Goal: Task Accomplishment & Management: Use online tool/utility

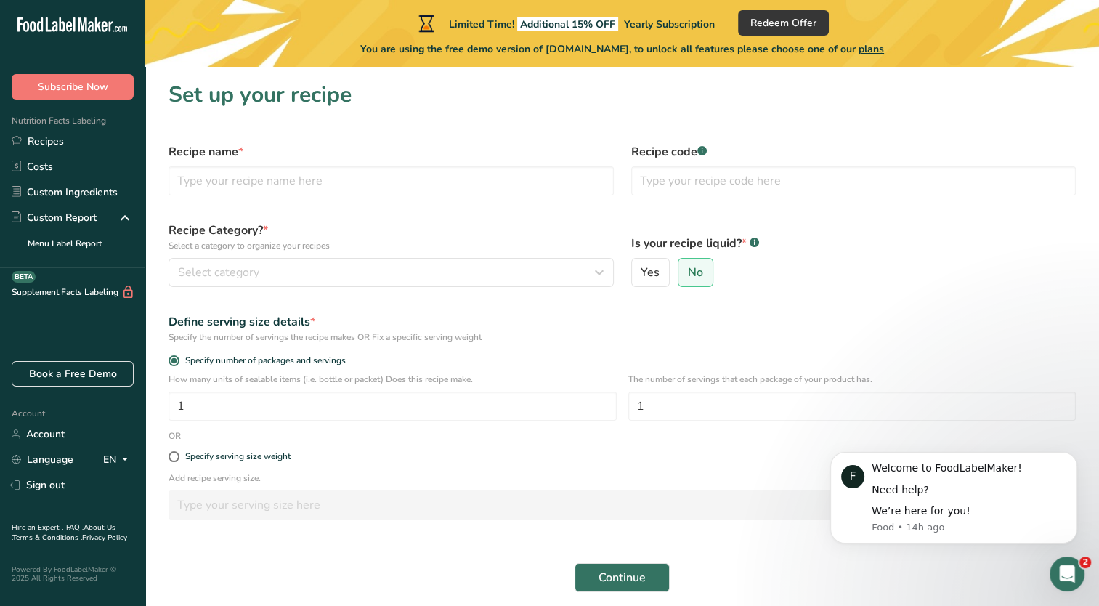
click at [509, 105] on h1 "Set up your recipe" at bounding box center [622, 94] width 907 height 33
click at [1069, 459] on button "Dismiss notification" at bounding box center [1073, 456] width 19 height 19
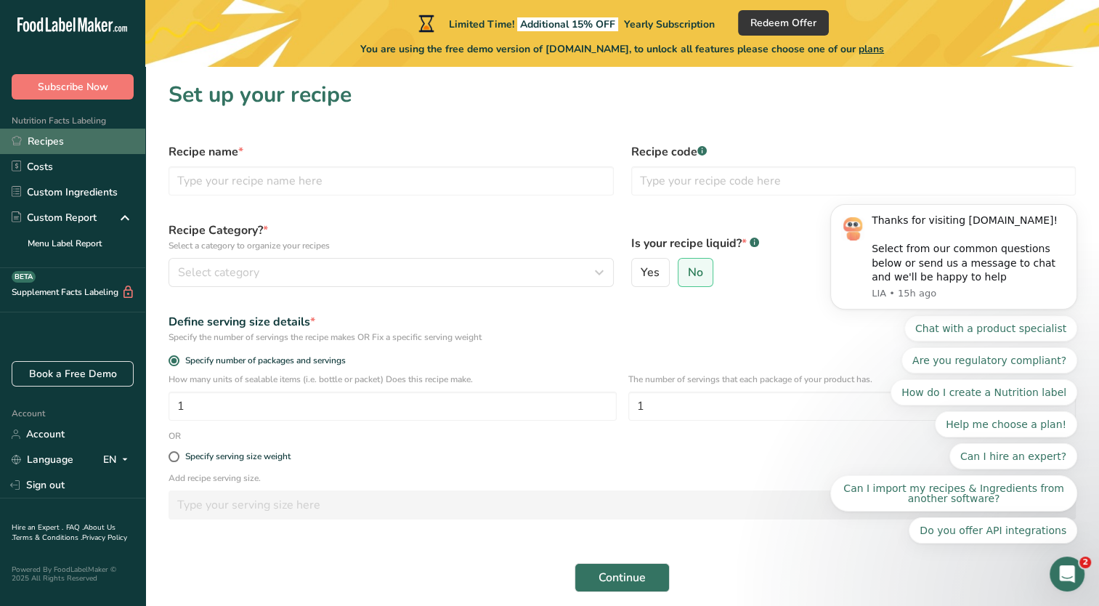
click at [89, 152] on link "Recipes" at bounding box center [72, 141] width 145 height 25
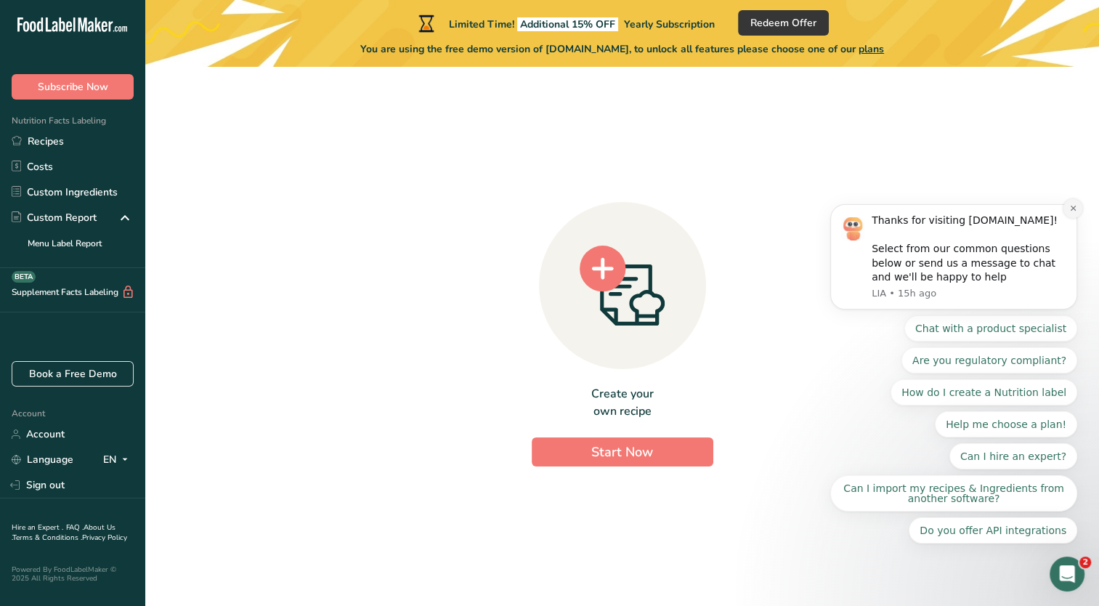
click at [1069, 218] on button "Dismiss notification" at bounding box center [1073, 208] width 19 height 19
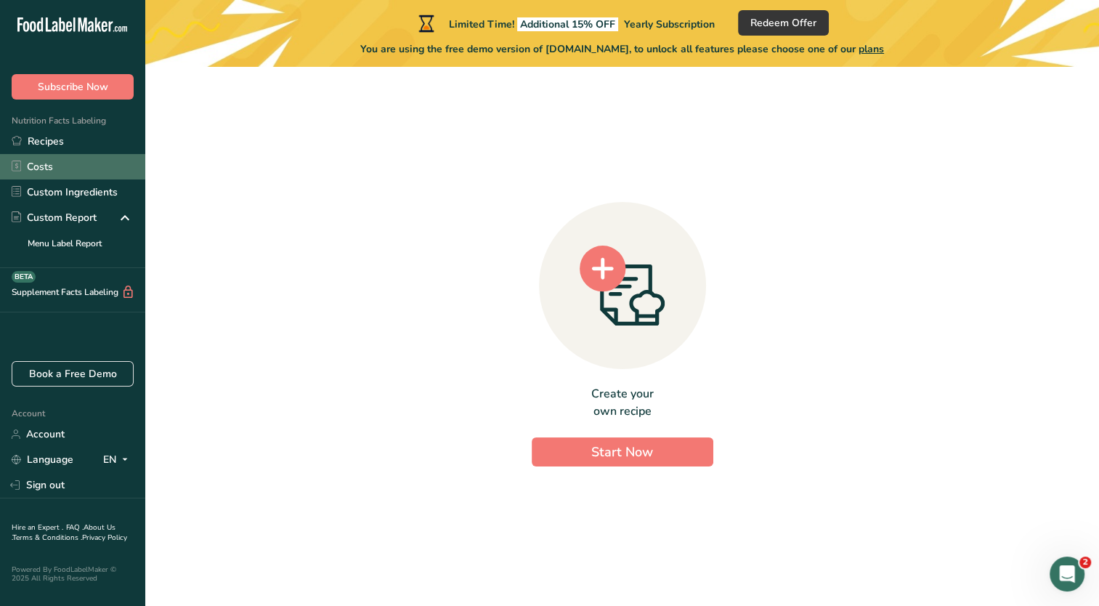
click at [58, 164] on link "Costs" at bounding box center [72, 166] width 145 height 25
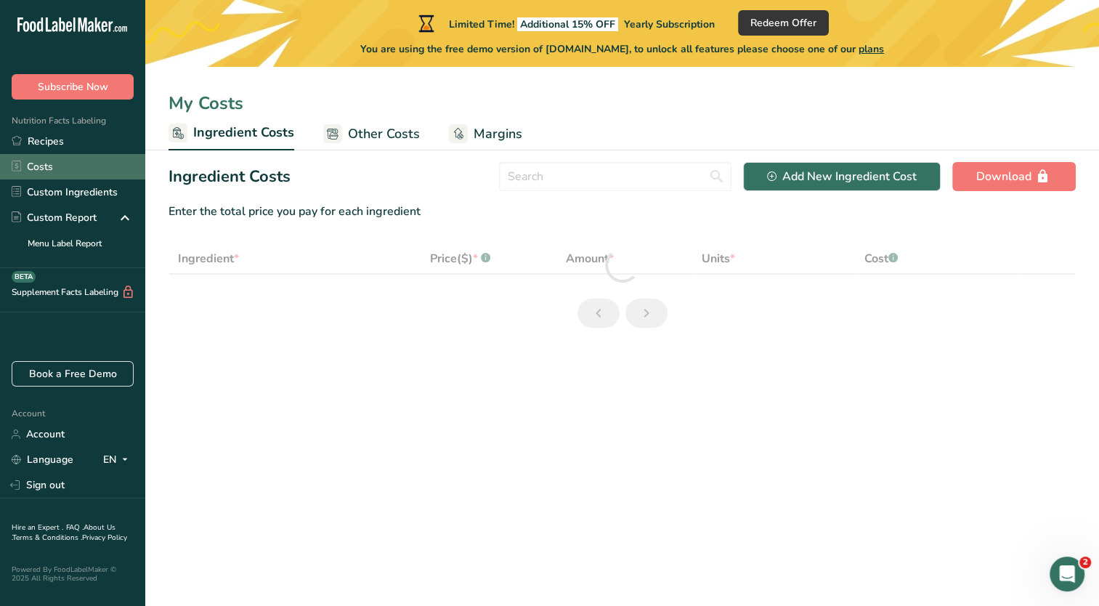
select select "1"
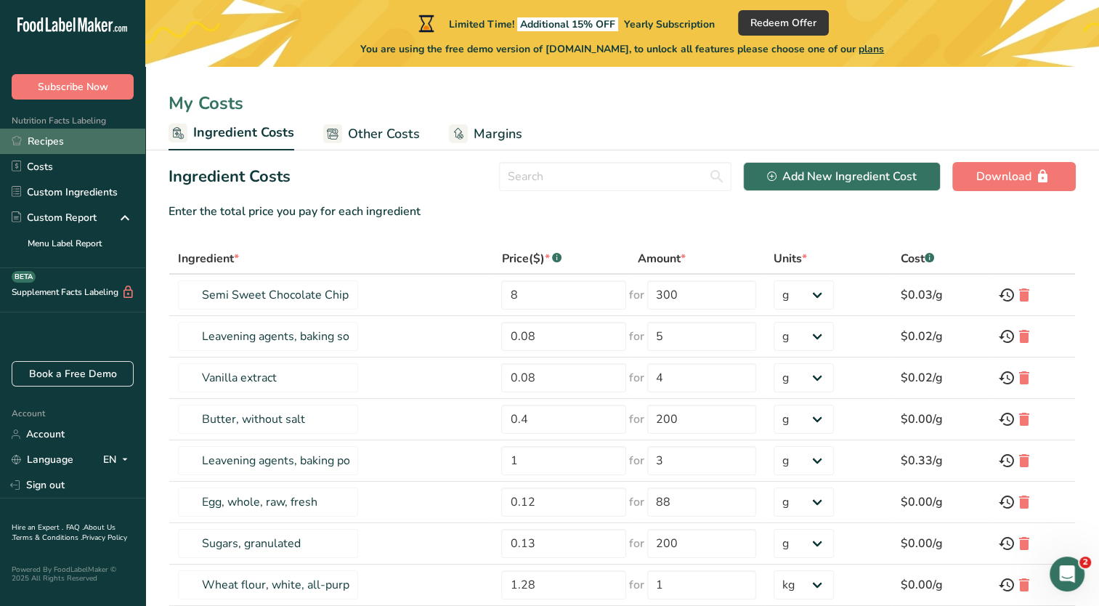
click at [67, 150] on link "Recipes" at bounding box center [72, 141] width 145 height 25
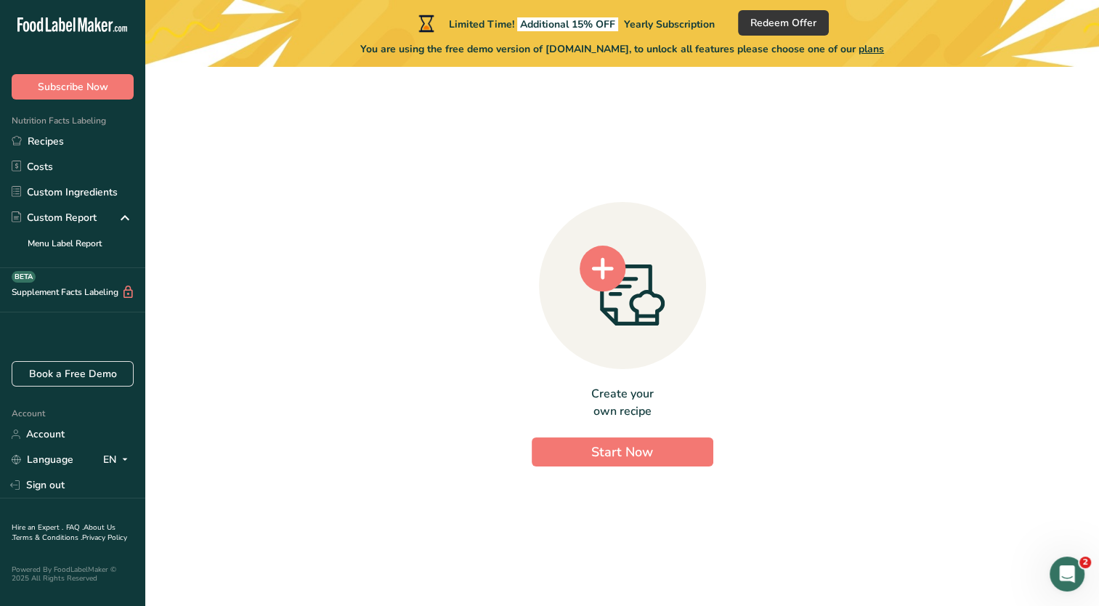
click at [500, 158] on div "Create your own recipe Start Now" at bounding box center [622, 330] width 907 height 504
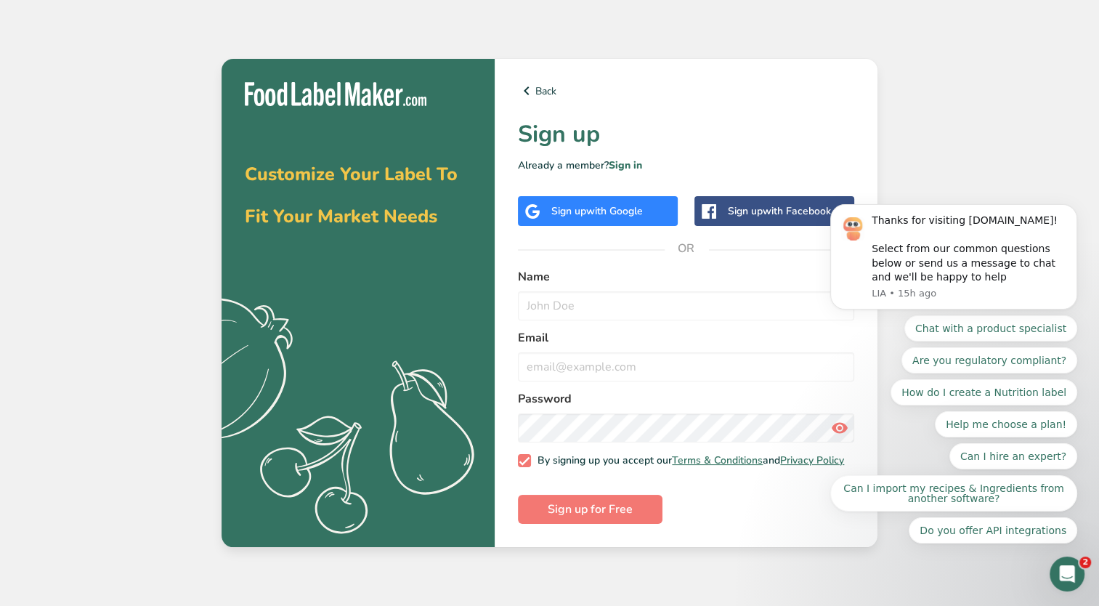
click at [631, 204] on span "with Google" at bounding box center [614, 211] width 57 height 14
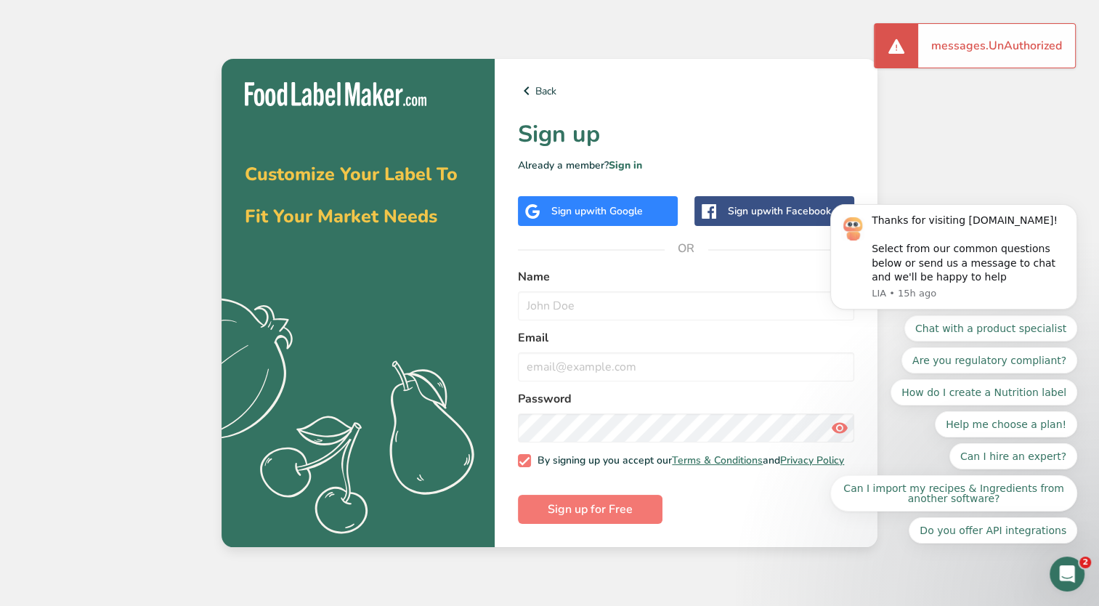
click at [613, 208] on span "with Google" at bounding box center [614, 211] width 57 height 14
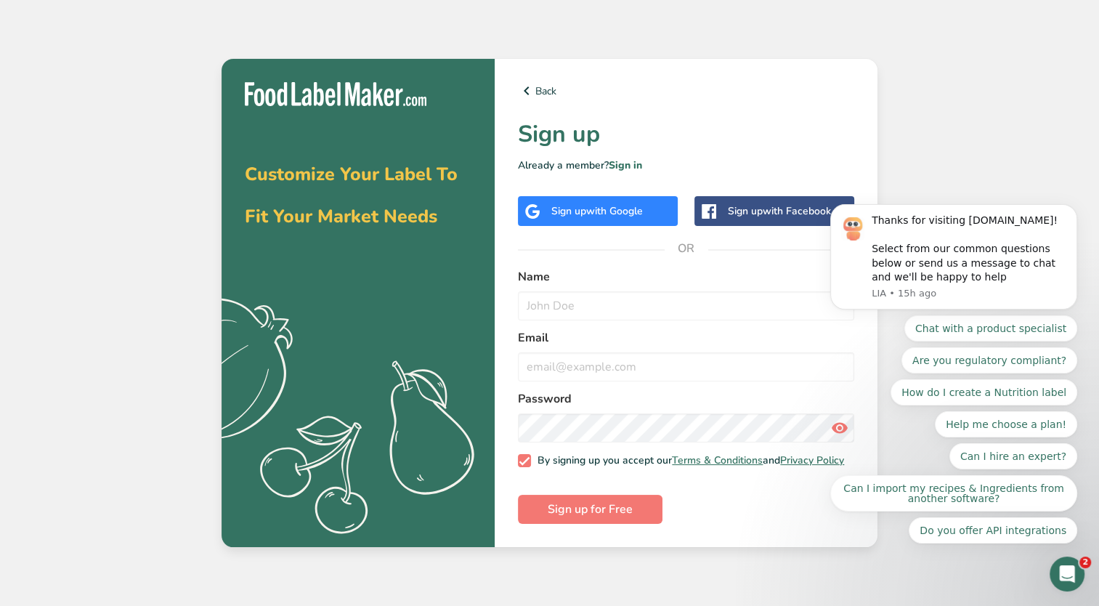
click at [1017, 150] on body "Thanks for visiting [DOMAIN_NAME]! Select from our common questions below or se…" at bounding box center [953, 294] width 279 height 533
click at [624, 161] on link "Sign in" at bounding box center [625, 165] width 33 height 14
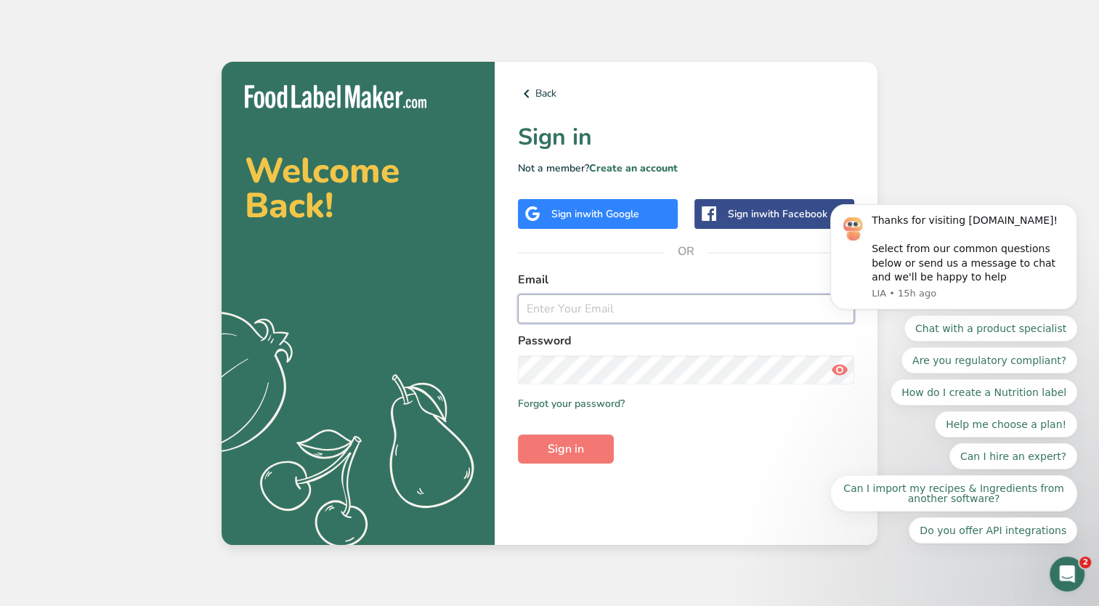
click at [564, 316] on input "email" at bounding box center [686, 308] width 336 height 29
click at [518, 434] on button "Sign in" at bounding box center [566, 448] width 96 height 29
click at [643, 389] on form "Email [EMAIL_ADDRESS][DOMAIN_NAME] Password Remember me Forgot your password? S…" at bounding box center [686, 367] width 336 height 193
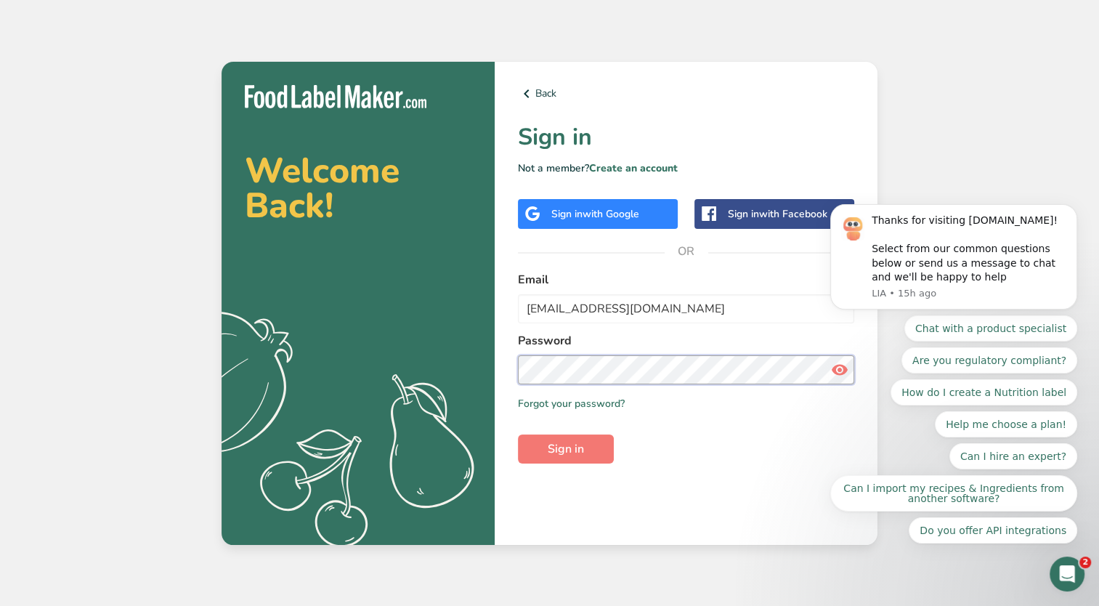
click at [498, 368] on div "Back Sign in Not a member? Create an account Sign in with Google Sign in with F…" at bounding box center [686, 303] width 383 height 483
click at [518, 434] on button "Sign in" at bounding box center [566, 448] width 96 height 29
click at [532, 308] on input "[EMAIL_ADDRESS][DOMAIN_NAME]" at bounding box center [686, 308] width 336 height 29
click at [580, 305] on input "[EMAIL_ADDRESS][DOMAIN_NAME]" at bounding box center [686, 308] width 336 height 29
type input "[EMAIL_ADDRESS][DOMAIN_NAME]"
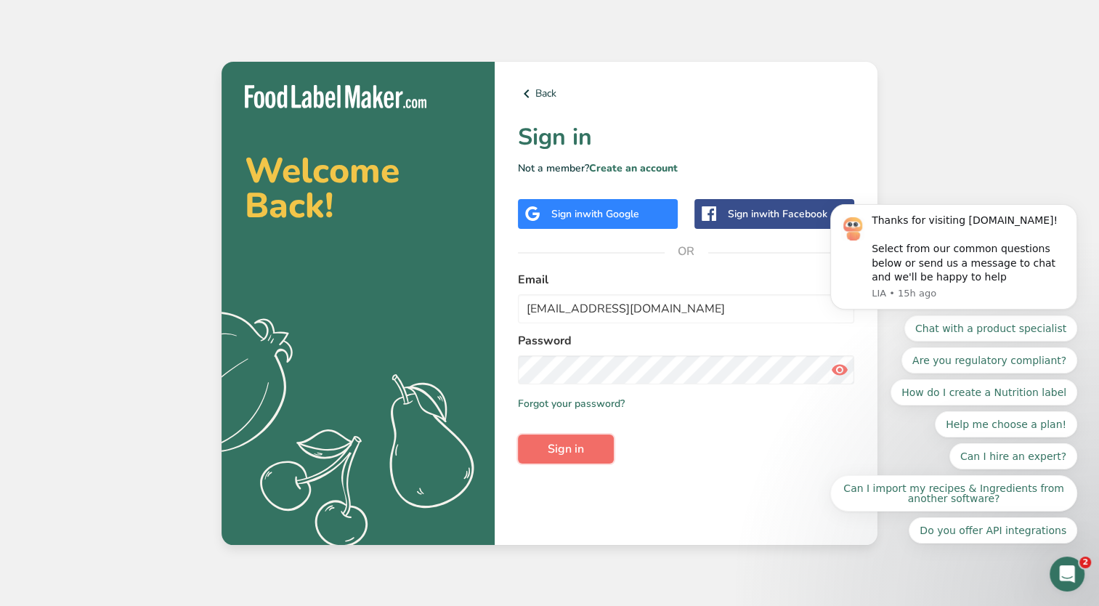
click at [567, 452] on span "Sign in" at bounding box center [566, 448] width 36 height 17
click at [832, 366] on div "Chat with a product specialist Are you regulatory compliant? How do I create a …" at bounding box center [953, 429] width 247 height 228
click at [835, 370] on div "Chat with a product specialist Are you regulatory compliant? How do I create a …" at bounding box center [953, 429] width 247 height 228
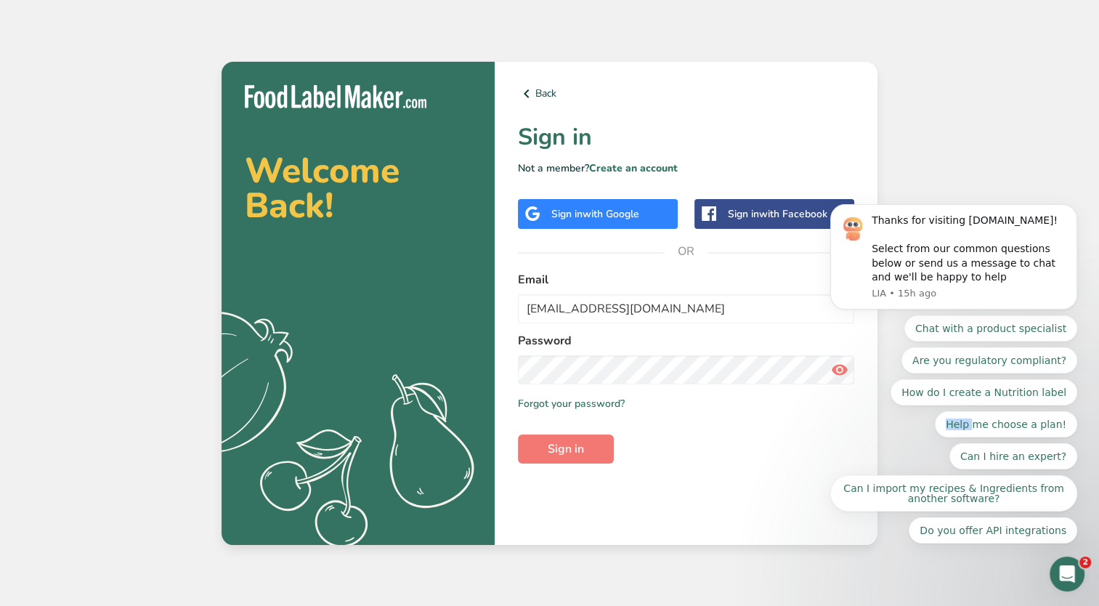
click at [835, 370] on div "Chat with a product specialist Are you regulatory compliant? How do I create a …" at bounding box center [953, 429] width 247 height 228
click at [834, 368] on div "Chat with a product specialist Are you regulatory compliant? How do I create a …" at bounding box center [953, 429] width 247 height 228
click at [830, 370] on div "Thanks for visiting [DOMAIN_NAME]! Select from our common questions below or se…" at bounding box center [953, 453] width 267 height 182
